Goal: Check status: Check status

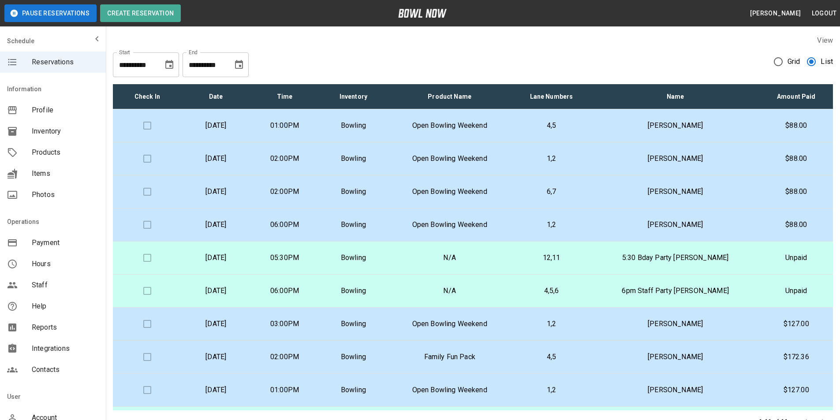
click at [759, 119] on td "[PERSON_NAME]" at bounding box center [675, 125] width 168 height 33
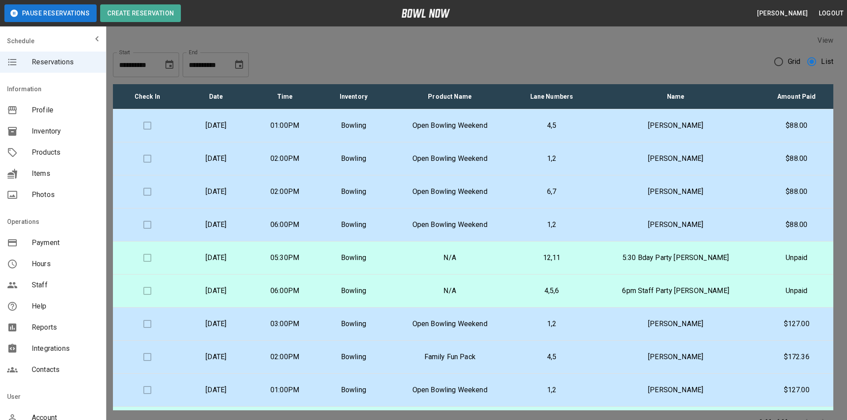
scroll to position [14, 0]
click at [679, 216] on div at bounding box center [423, 210] width 847 height 420
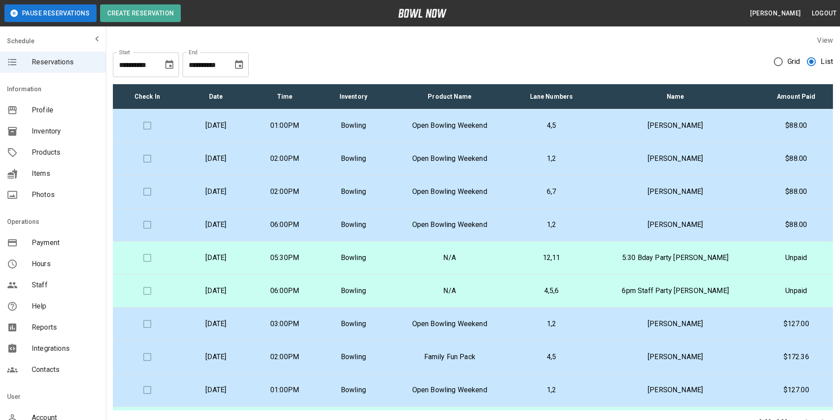
click at [568, 131] on td "4,5" at bounding box center [551, 125] width 80 height 33
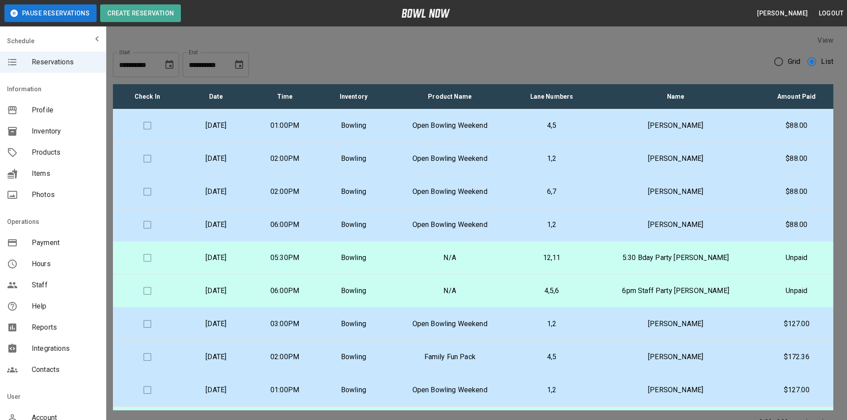
click at [681, 172] on div at bounding box center [423, 210] width 847 height 420
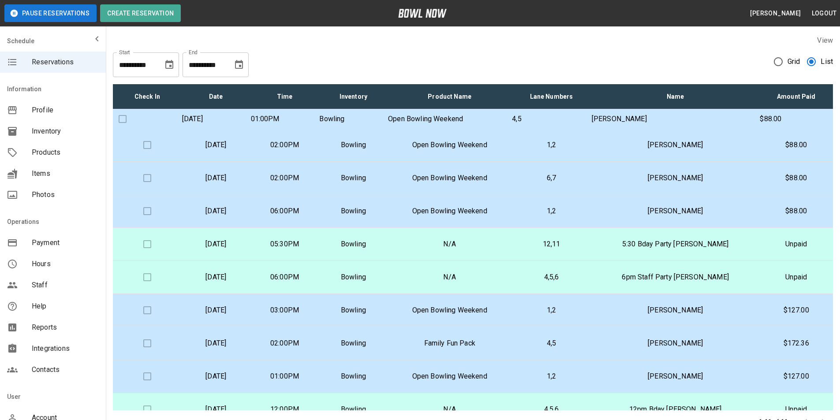
click at [678, 121] on p "[PERSON_NAME]" at bounding box center [676, 119] width 168 height 11
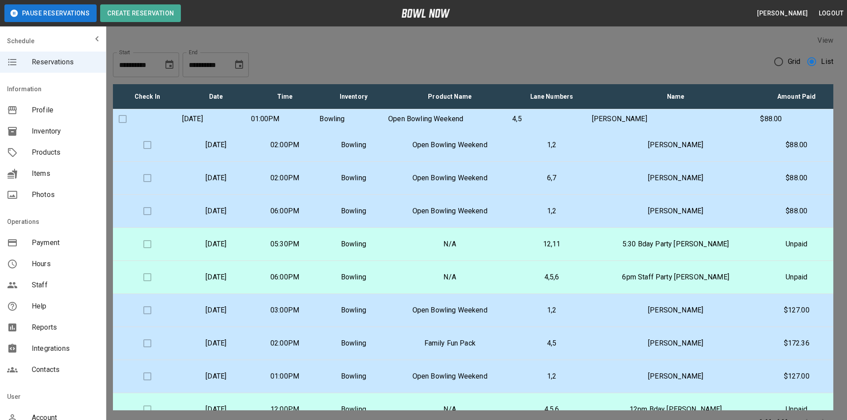
click at [650, 165] on div at bounding box center [423, 210] width 847 height 420
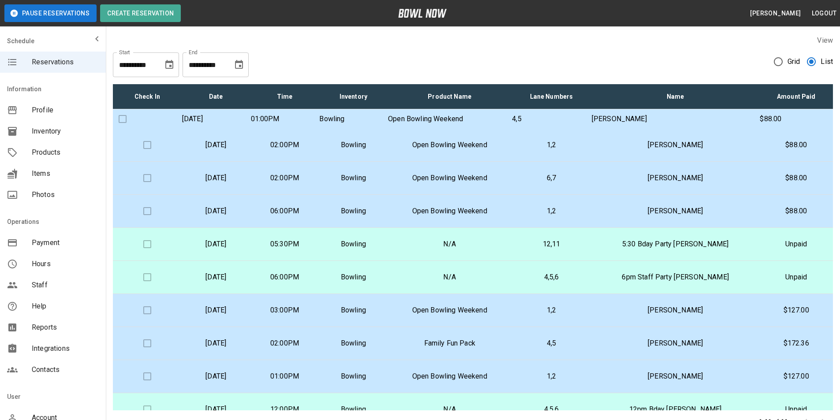
click at [680, 150] on p "[PERSON_NAME]" at bounding box center [675, 145] width 154 height 11
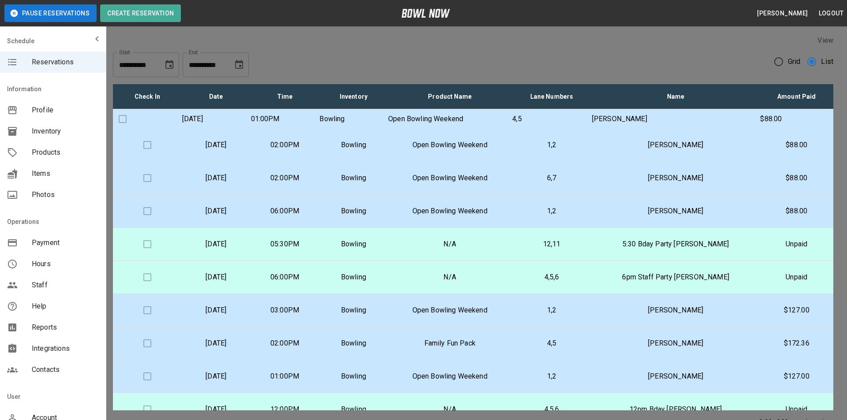
click at [694, 166] on div at bounding box center [423, 210] width 847 height 420
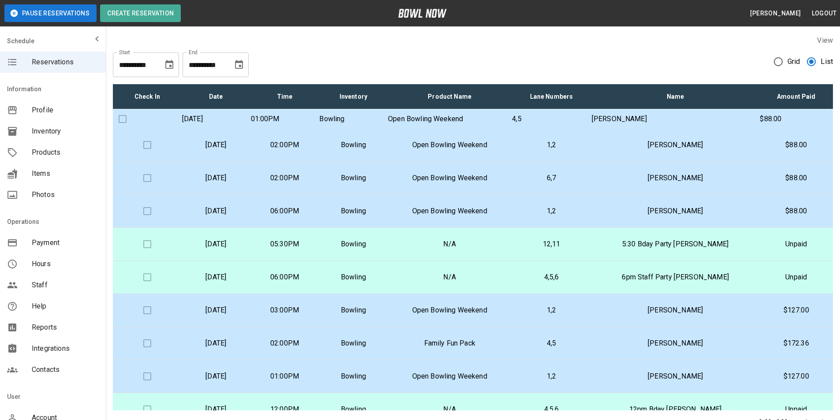
click at [688, 183] on p "[PERSON_NAME]" at bounding box center [675, 178] width 154 height 11
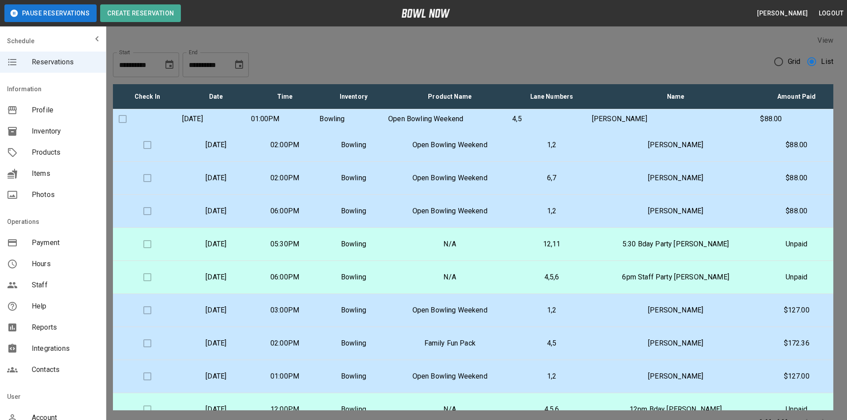
click at [646, 252] on div at bounding box center [423, 210] width 847 height 420
